Goal: Complete application form

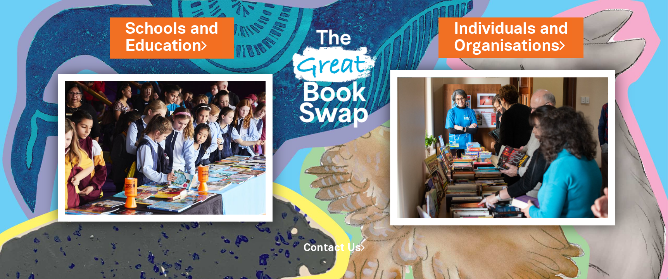
click at [522, 133] on img at bounding box center [502, 147] width 225 height 155
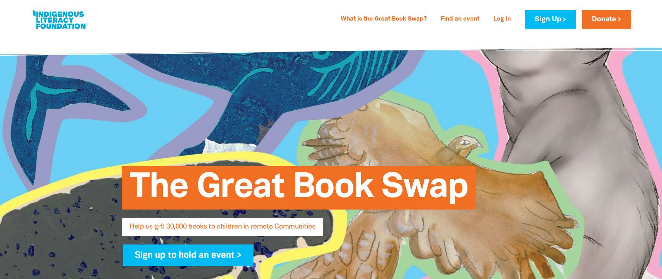
select select "AU"
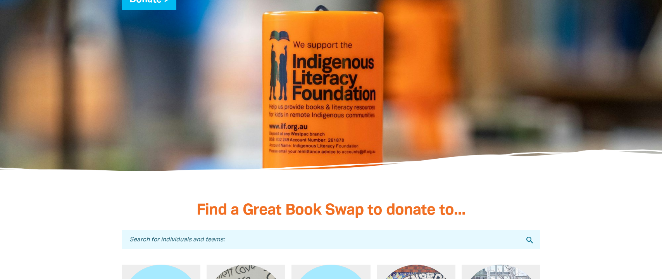
scroll to position [1977, 0]
